Goal: Download file/media

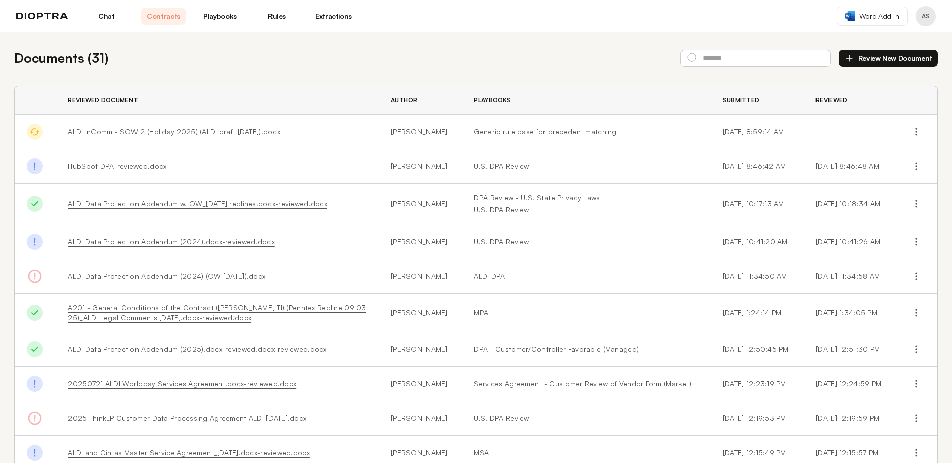
click at [131, 170] on link "HubSpot DPA-reviewed.docx" at bounding box center [117, 166] width 98 height 9
